Goal: Task Accomplishment & Management: Manage account settings

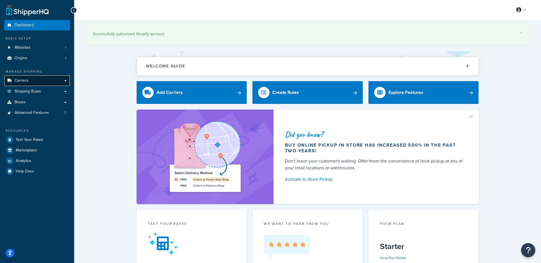
click at [46, 79] on link "Carriers" at bounding box center [37, 81] width 66 height 11
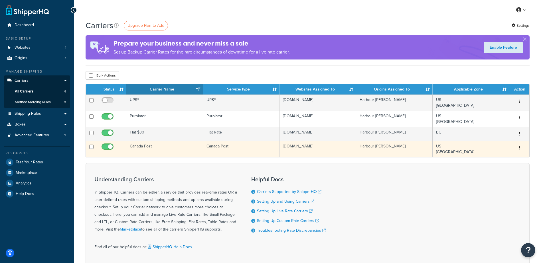
click at [108, 146] on input "checkbox" at bounding box center [108, 148] width 16 height 7
checkbox input "false"
